Goal: Transaction & Acquisition: Purchase product/service

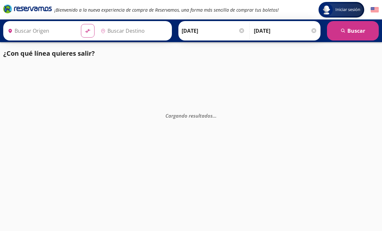
type input "[GEOGRAPHIC_DATA], [GEOGRAPHIC_DATA]"
type input "[PERSON_NAME] de Querétaro, [GEOGRAPHIC_DATA]"
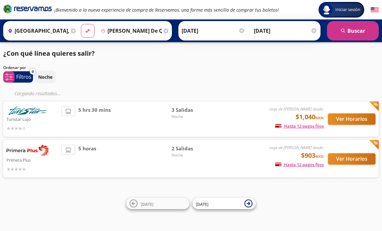
scroll to position [21, 0]
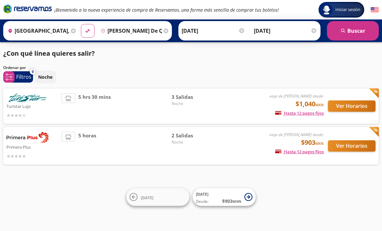
click at [351, 140] on button "Ver Horarios" at bounding box center [352, 145] width 48 height 11
click at [357, 100] on button "Ver Horarios" at bounding box center [352, 105] width 48 height 11
click at [235, 57] on div "¿Con qué línea quieres salir?" at bounding box center [191, 54] width 376 height 10
click at [220, 52] on div "¿Con qué línea quieres salir?" at bounding box center [191, 54] width 376 height 10
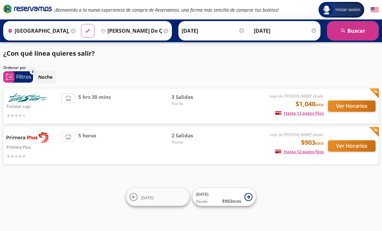
click at [219, 57] on div "¿Con qué línea quieres salir?" at bounding box center [191, 54] width 376 height 10
click at [253, 54] on div "¿Con qué línea quieres salir?" at bounding box center [191, 54] width 376 height 10
click at [251, 54] on div "¿Con qué línea quieres salir?" at bounding box center [191, 54] width 376 height 10
click at [252, 54] on div "¿Con qué línea quieres salir?" at bounding box center [191, 54] width 376 height 10
click at [277, 50] on div "¿Con qué línea quieres salir?" at bounding box center [191, 54] width 376 height 10
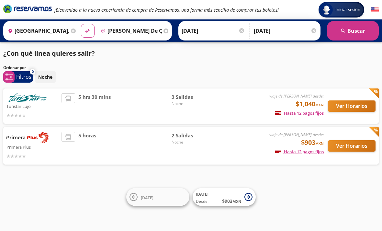
click at [270, 54] on div "¿Con qué línea quieres salir?" at bounding box center [191, 54] width 376 height 10
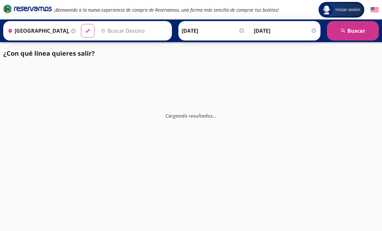
type input "Santiago de Querétaro, [GEOGRAPHIC_DATA]"
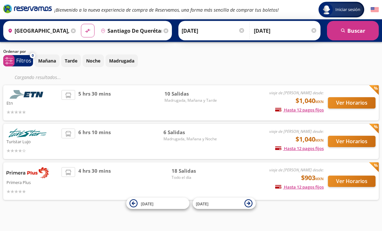
scroll to position [21, 0]
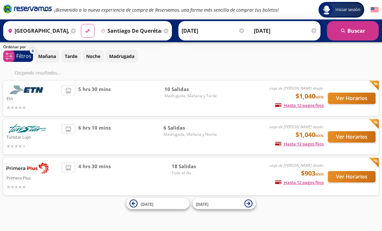
click at [346, 180] on button "Ver Horarios" at bounding box center [352, 176] width 48 height 11
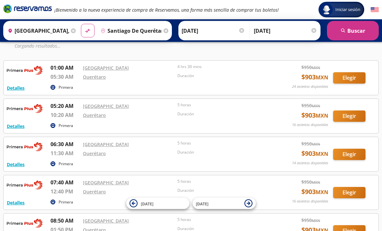
scroll to position [37, 0]
click at [343, 156] on button "Elegir" at bounding box center [349, 154] width 32 height 11
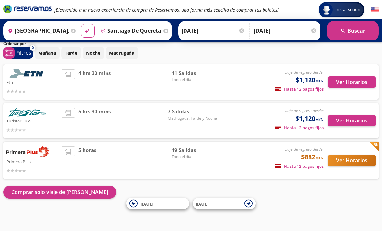
scroll to position [3, 0]
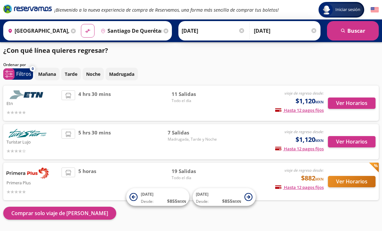
click at [353, 184] on button "Ver Horarios" at bounding box center [352, 181] width 48 height 11
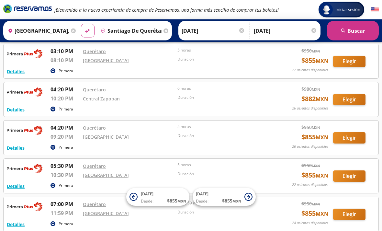
scroll to position [532, 0]
click at [351, 177] on button "Elegir" at bounding box center [349, 175] width 32 height 11
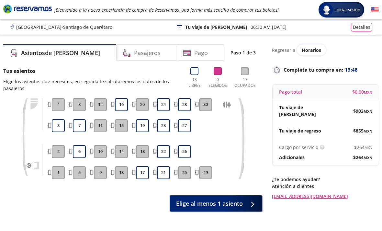
click at [56, 130] on button "3" at bounding box center [58, 125] width 13 height 13
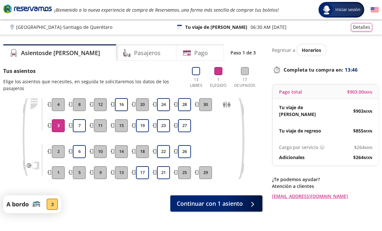
click at [219, 205] on span "Continuar con 1 asiento" at bounding box center [210, 203] width 66 height 9
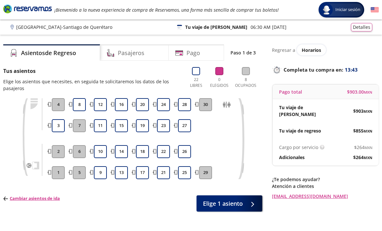
click at [61, 127] on button "3" at bounding box center [58, 125] width 13 height 13
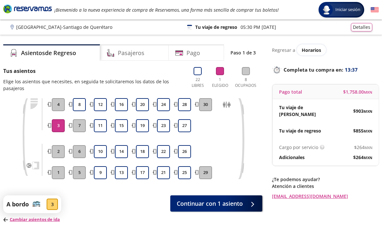
click at [55, 125] on button "3" at bounding box center [58, 125] width 13 height 13
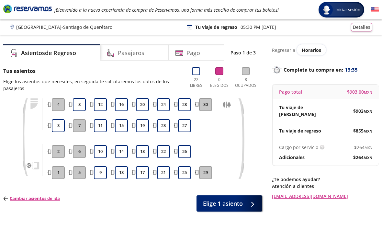
click at [48, 201] on p "Cambiar asientos de ida" at bounding box center [31, 198] width 57 height 6
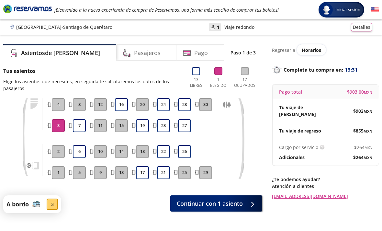
click at [183, 204] on span "Continuar con 1 asiento" at bounding box center [210, 203] width 66 height 9
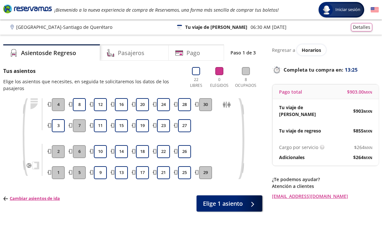
click at [101, 154] on button "10" at bounding box center [100, 151] width 13 height 13
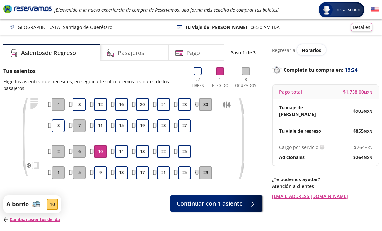
click at [226, 207] on span "Continuar con 1 asiento" at bounding box center [210, 203] width 66 height 9
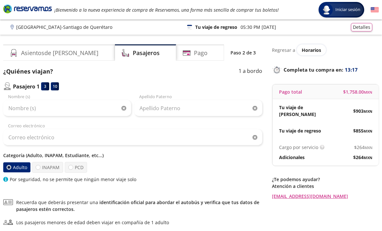
click at [344, 111] on div "Tu viaje de ida $ 903 MXN" at bounding box center [326, 110] width 106 height 23
click at [322, 110] on div "Tu viaje de ida" at bounding box center [302, 111] width 47 height 14
click at [309, 110] on p "Tu viaje de ida" at bounding box center [302, 111] width 47 height 14
click at [312, 106] on p "Tu viaje de ida" at bounding box center [302, 111] width 47 height 14
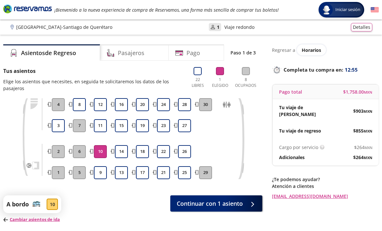
scroll to position [21, 0]
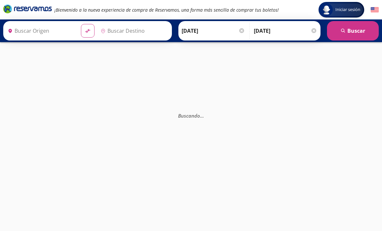
type input "[GEOGRAPHIC_DATA], [GEOGRAPHIC_DATA]"
type input "[PERSON_NAME] de Querétaro, [GEOGRAPHIC_DATA]"
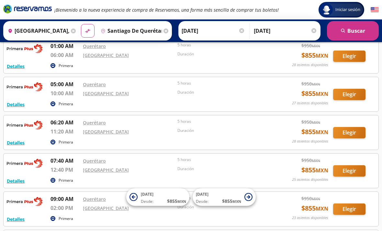
scroll to position [71, 0]
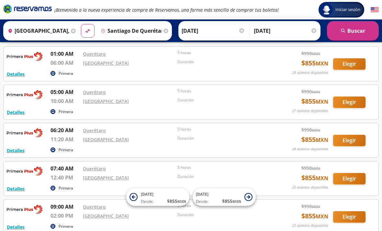
click at [353, 145] on button "Elegir" at bounding box center [349, 140] width 32 height 11
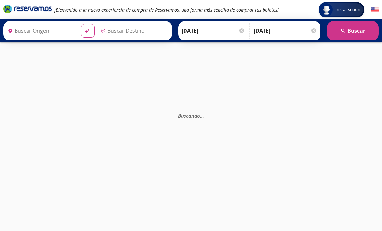
type input "[PERSON_NAME] de Querétaro, [GEOGRAPHIC_DATA]"
type input "[GEOGRAPHIC_DATA], [GEOGRAPHIC_DATA]"
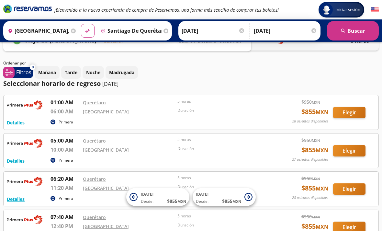
scroll to position [23, 0]
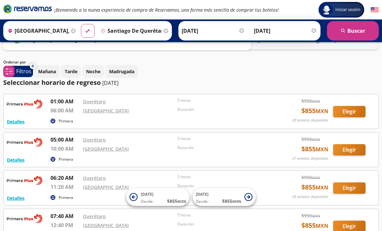
click at [351, 191] on button "Elegir" at bounding box center [349, 187] width 32 height 11
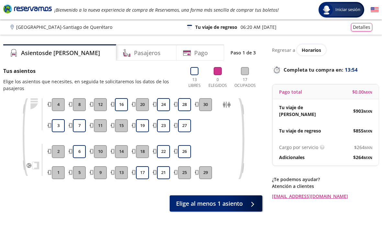
click at [56, 128] on button "3" at bounding box center [58, 125] width 13 height 13
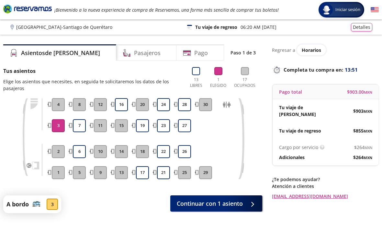
click at [255, 205] on icon at bounding box center [256, 204] width 5 height 5
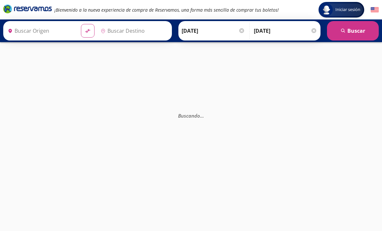
type input "[GEOGRAPHIC_DATA], [GEOGRAPHIC_DATA]"
type input "[PERSON_NAME] de Querétaro, [GEOGRAPHIC_DATA]"
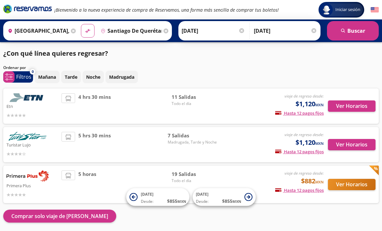
scroll to position [24, 0]
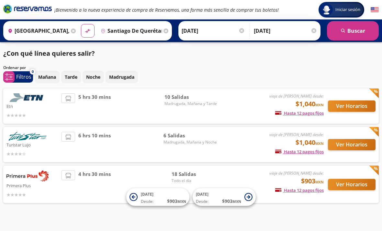
scroll to position [21, 0]
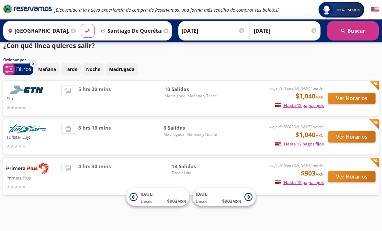
click at [351, 171] on button "Ver Horarios" at bounding box center [352, 176] width 48 height 11
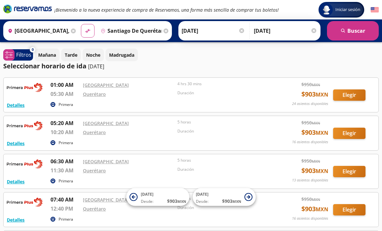
click at [356, 177] on button "Elegir" at bounding box center [349, 171] width 32 height 11
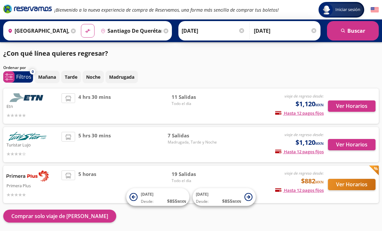
click at [341, 187] on button "Ver Horarios" at bounding box center [352, 184] width 48 height 11
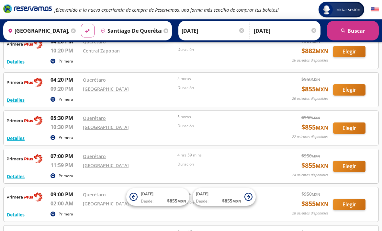
scroll to position [580, 0]
click at [350, 130] on button "Elegir" at bounding box center [349, 128] width 32 height 11
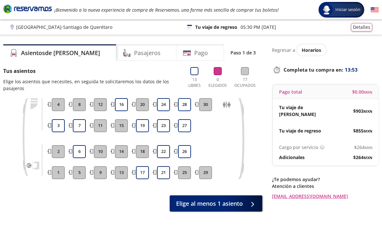
click at [60, 130] on button "3" at bounding box center [58, 125] width 13 height 13
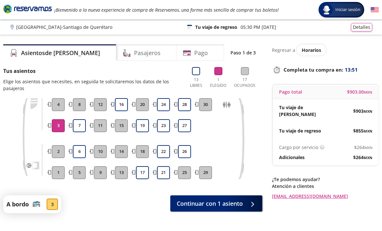
click at [199, 205] on span "Continuar con 1 asiento" at bounding box center [210, 203] width 66 height 9
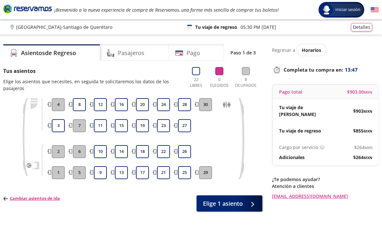
click at [104, 152] on button "10" at bounding box center [100, 151] width 13 height 13
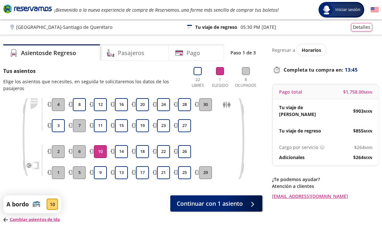
click at [252, 205] on icon at bounding box center [254, 204] width 5 height 5
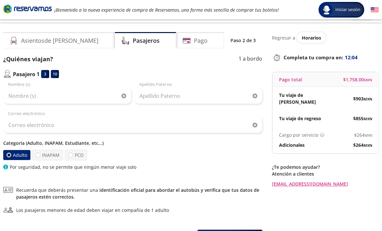
scroll to position [13, 0]
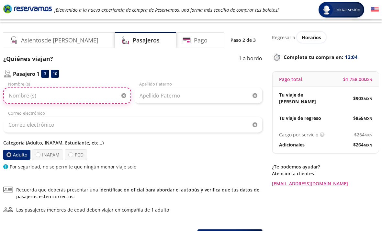
click at [49, 95] on input "Nombre (s)" at bounding box center [67, 96] width 128 height 16
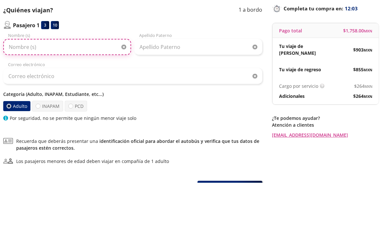
type input "V"
type input "Valeria"
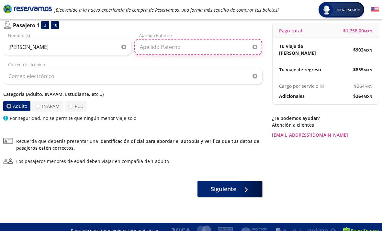
click at [216, 50] on input "Apellido Paterno" at bounding box center [198, 47] width 128 height 16
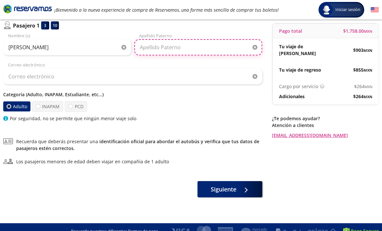
type input "N"
type input "Navarro"
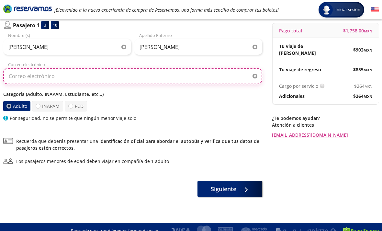
click at [221, 84] on input "Correo electrónico" at bounding box center [132, 76] width 259 height 16
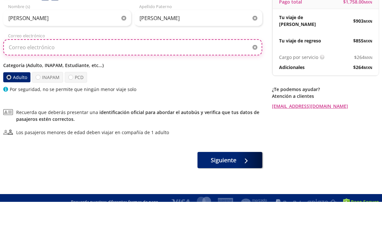
type input "V"
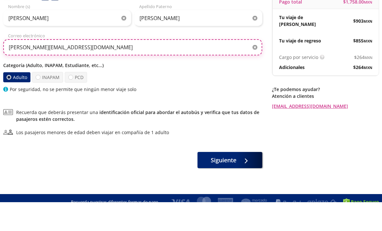
type input "Navarro.valeria12@gmail.com"
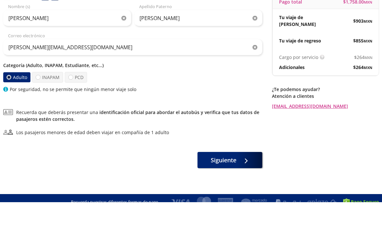
click at [93, 91] on div "Categoría (Adulto, INAPAM, Estudiante, etc...) Adulto INAPAM PCD Por seguridad,…" at bounding box center [132, 106] width 259 height 31
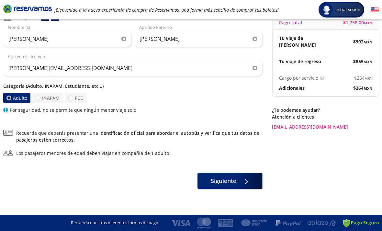
click at [71, 84] on p "Categoría (Adulto, INAPAM, Estudiante, etc...)" at bounding box center [132, 86] width 259 height 7
click at [73, 97] on label "PCD" at bounding box center [76, 98] width 22 height 11
click at [73, 97] on input "PCD" at bounding box center [71, 98] width 4 height 4
radio input "true"
radio input "false"
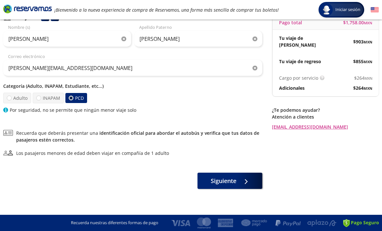
click at [56, 97] on label "INAPAM" at bounding box center [48, 98] width 31 height 11
click at [41, 97] on input "INAPAM" at bounding box center [39, 98] width 4 height 4
radio input "true"
click at [75, 99] on label "PCD" at bounding box center [76, 98] width 22 height 11
click at [73, 99] on input "PCD" at bounding box center [71, 98] width 4 height 4
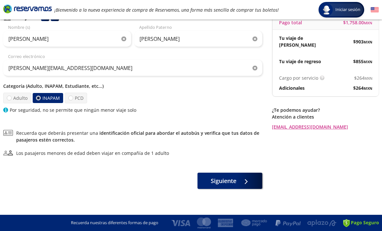
radio input "true"
radio input "false"
click at [15, 95] on label "Adulto" at bounding box center [17, 98] width 29 height 11
click at [11, 96] on input "Adulto" at bounding box center [9, 98] width 4 height 4
radio input "true"
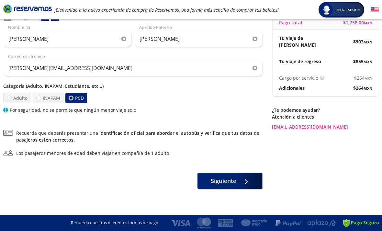
radio input "false"
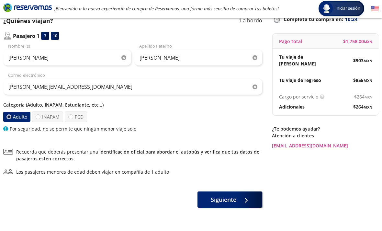
scroll to position [49, 0]
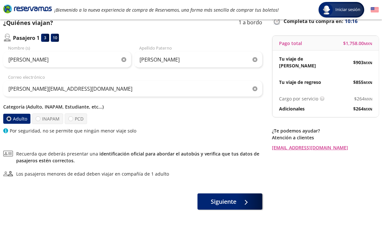
click at [244, 208] on button "Siguiente" at bounding box center [230, 201] width 65 height 16
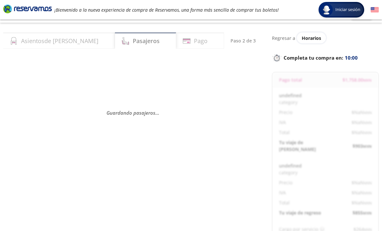
scroll to position [0, 0]
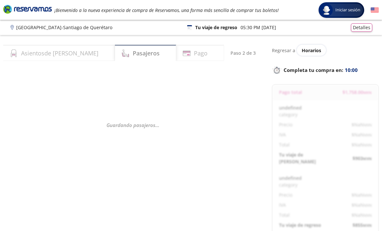
select select "MX"
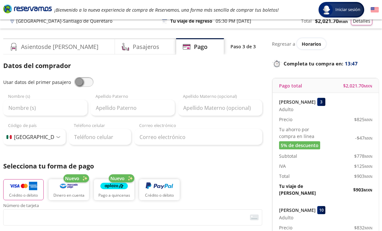
scroll to position [15, 0]
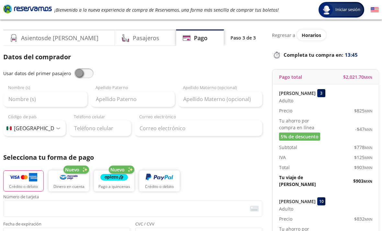
click at [77, 73] on span at bounding box center [83, 73] width 19 height 10
click at [74, 68] on input "checkbox" at bounding box center [74, 68] width 0 height 0
type input "Valeria"
type input "Navarro"
type input "Navarro.valeria12@gmail.com"
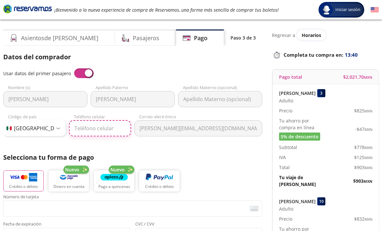
click at [83, 131] on input "Teléfono celular" at bounding box center [100, 128] width 63 height 16
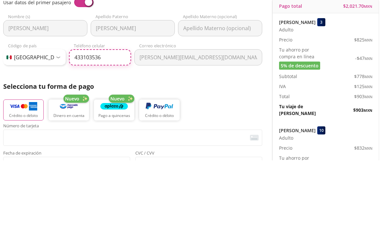
type input "433 103 5367"
click at [209, 78] on div "Datos del comprador Usar datos del primer pasajero Valeria Nombre (s) Navarro A…" at bounding box center [132, 198] width 259 height 293
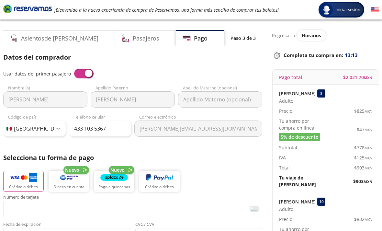
scroll to position [41, 0]
